Goal: Task Accomplishment & Management: Manage account settings

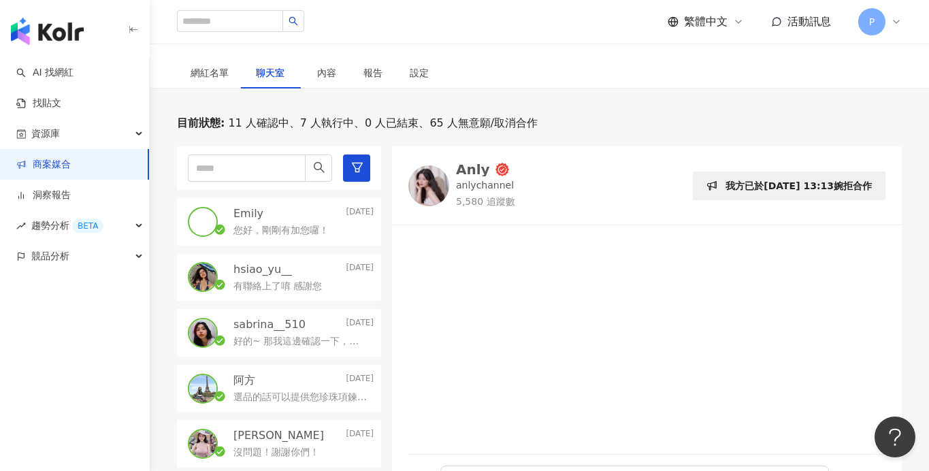
scroll to position [246, 0]
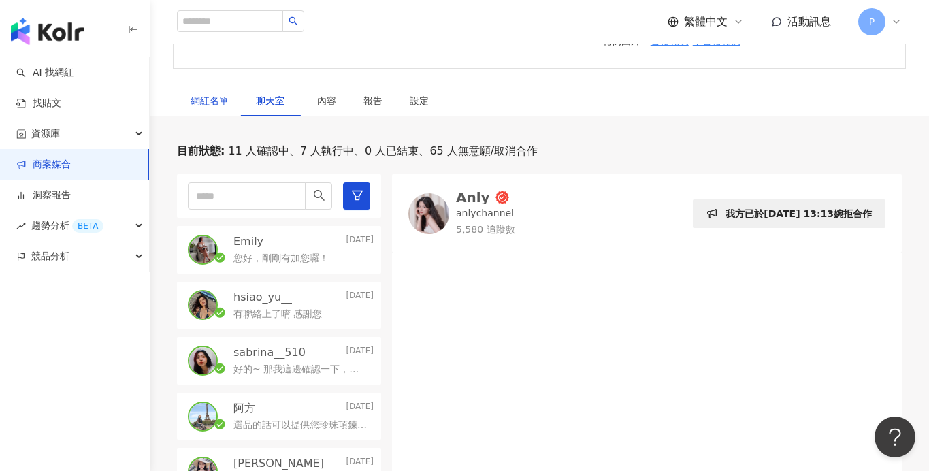
click at [221, 102] on div "網紅名單" at bounding box center [210, 100] width 38 height 15
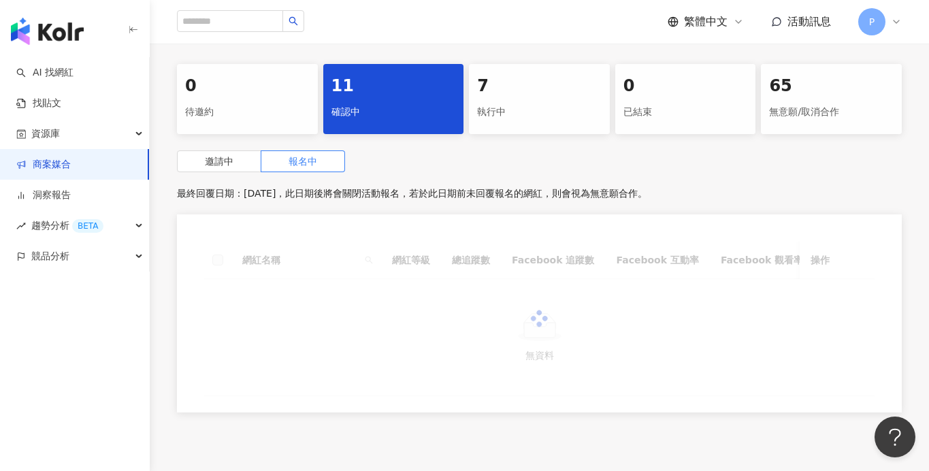
scroll to position [422, 0]
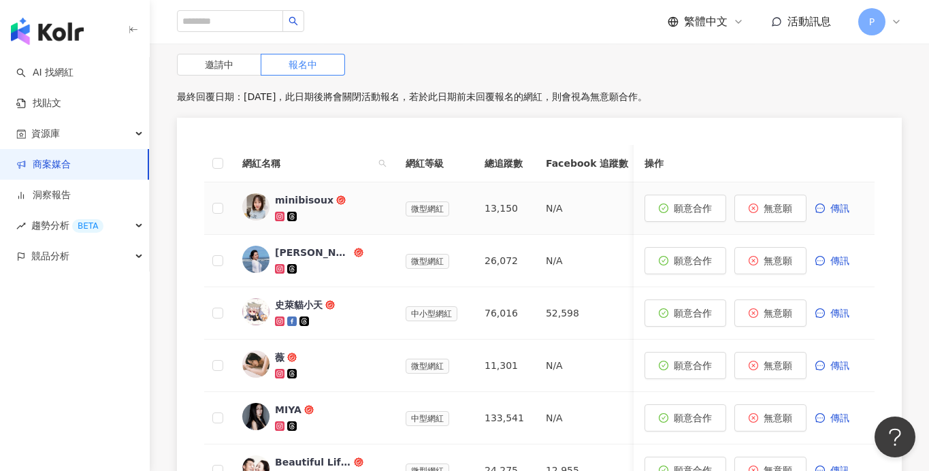
click at [282, 215] on icon at bounding box center [279, 216] width 5 height 5
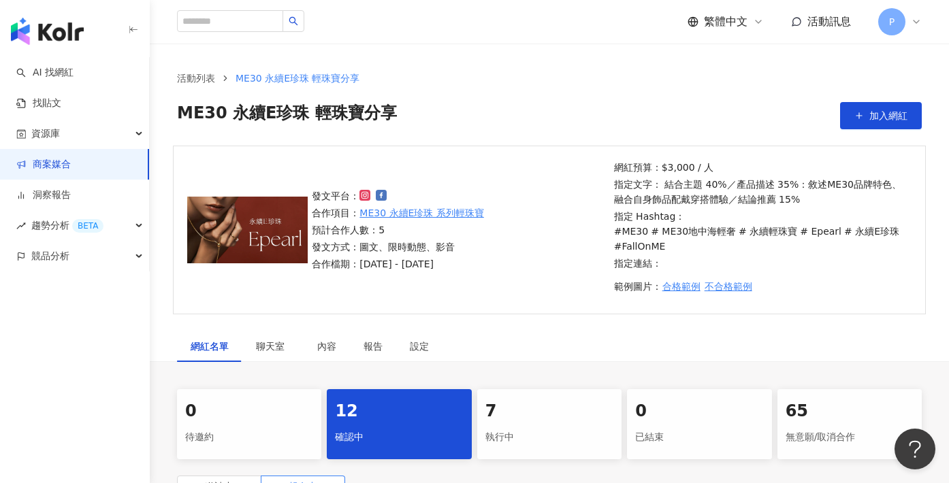
scroll to position [424, 0]
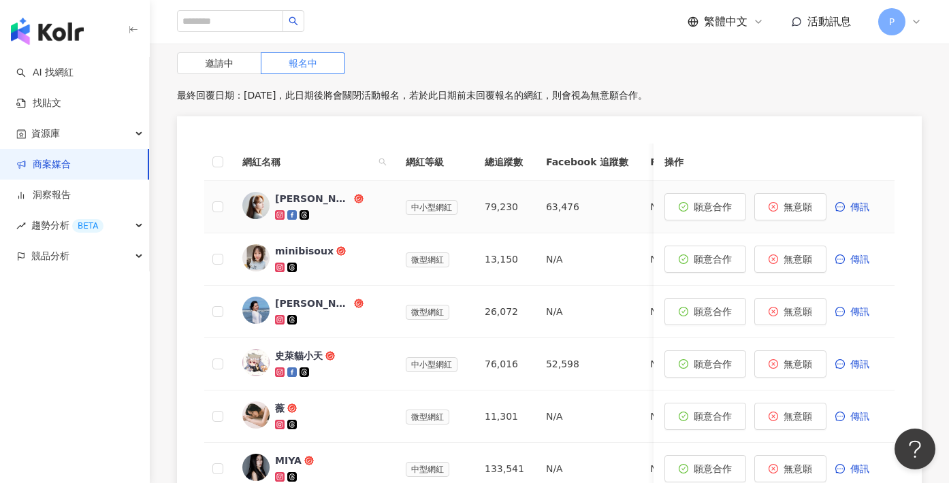
click at [280, 212] on icon at bounding box center [279, 215] width 7 height 7
